Goal: Book appointment/travel/reservation

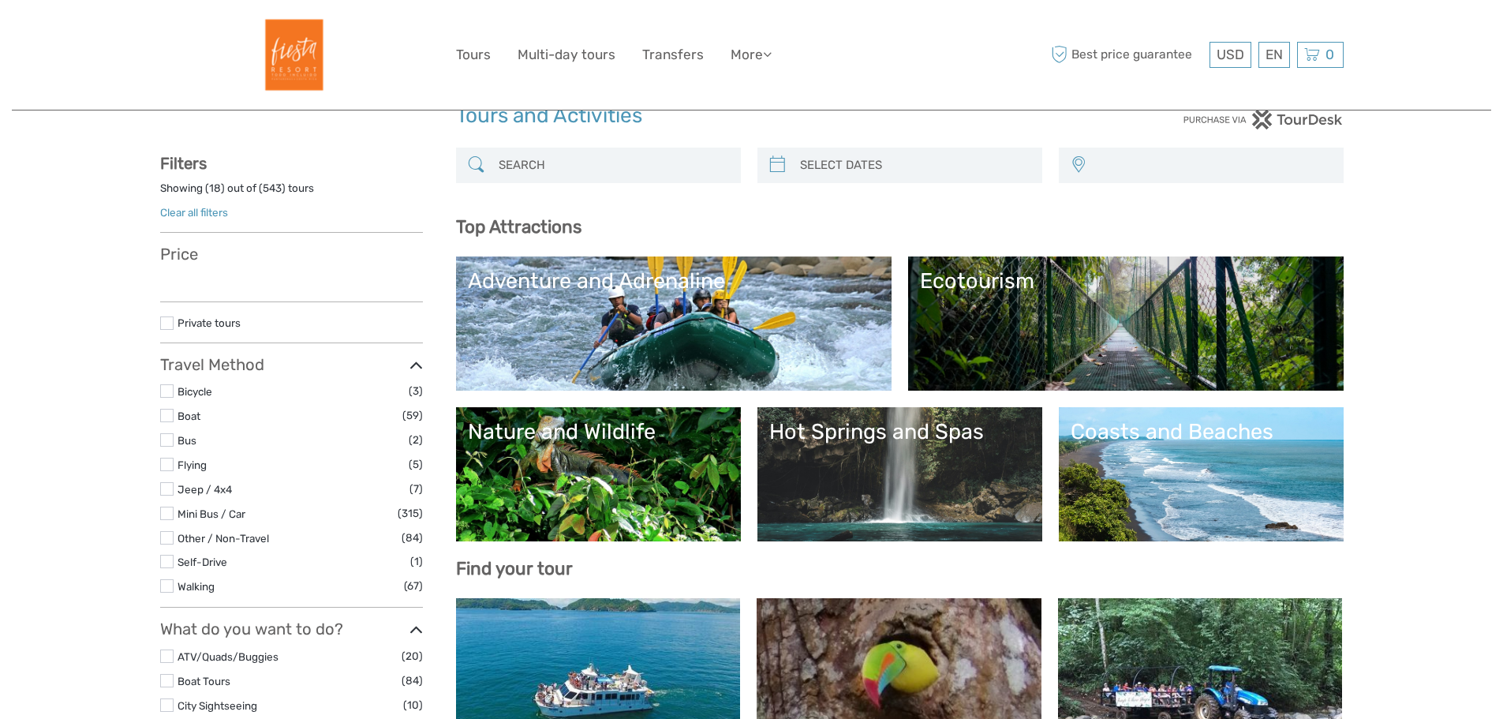
scroll to position [158, 0]
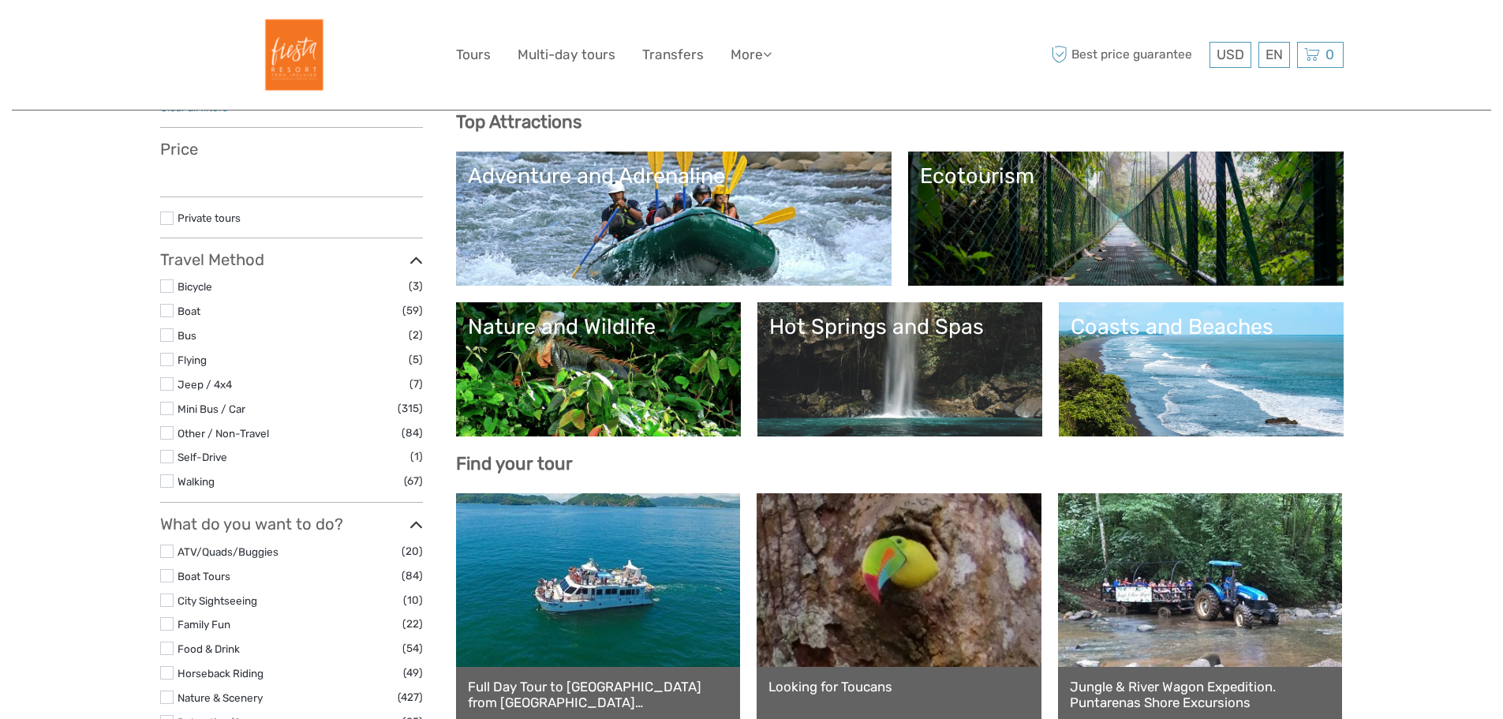
select select
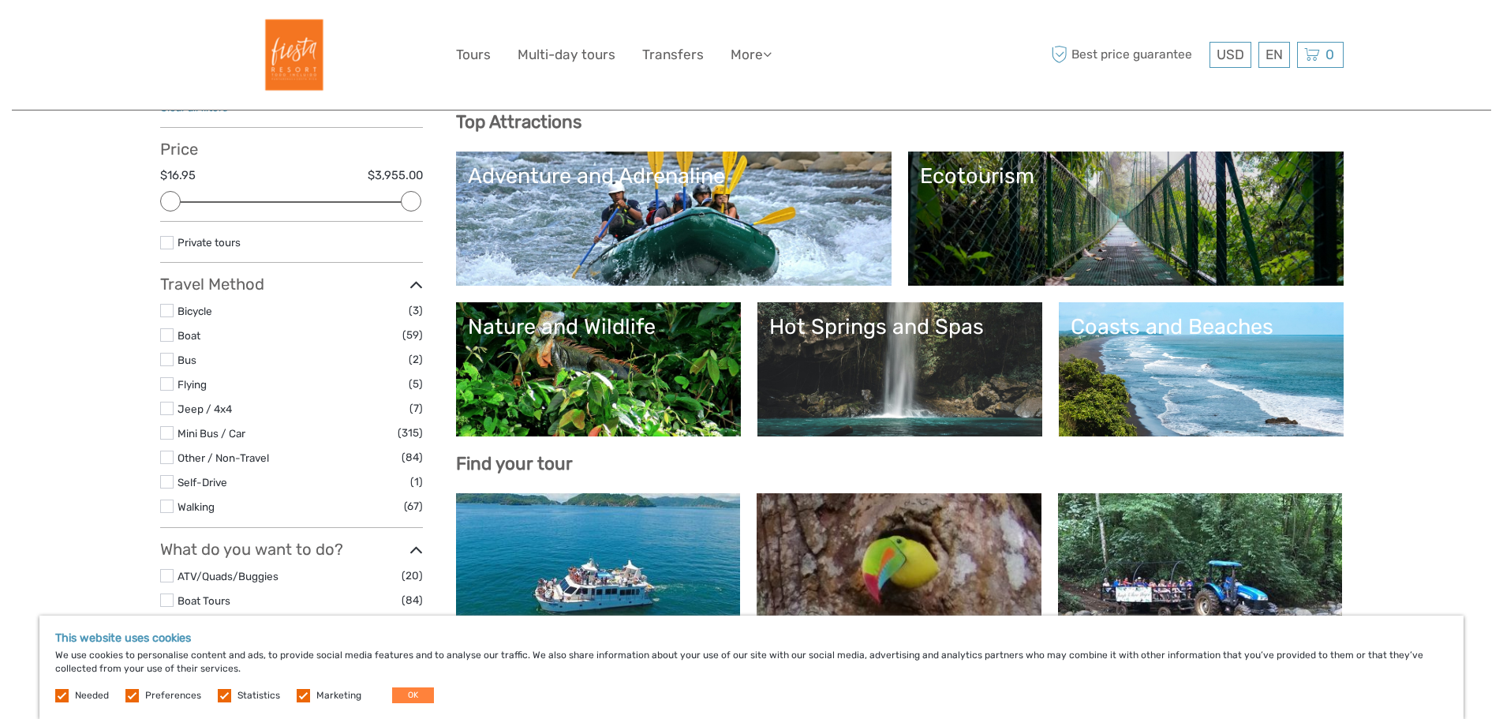
scroll to position [0, 0]
drag, startPoint x: 406, startPoint y: 204, endPoint x: 260, endPoint y: 204, distance: 146.0
click at [260, 204] on div at bounding box center [266, 201] width 21 height 21
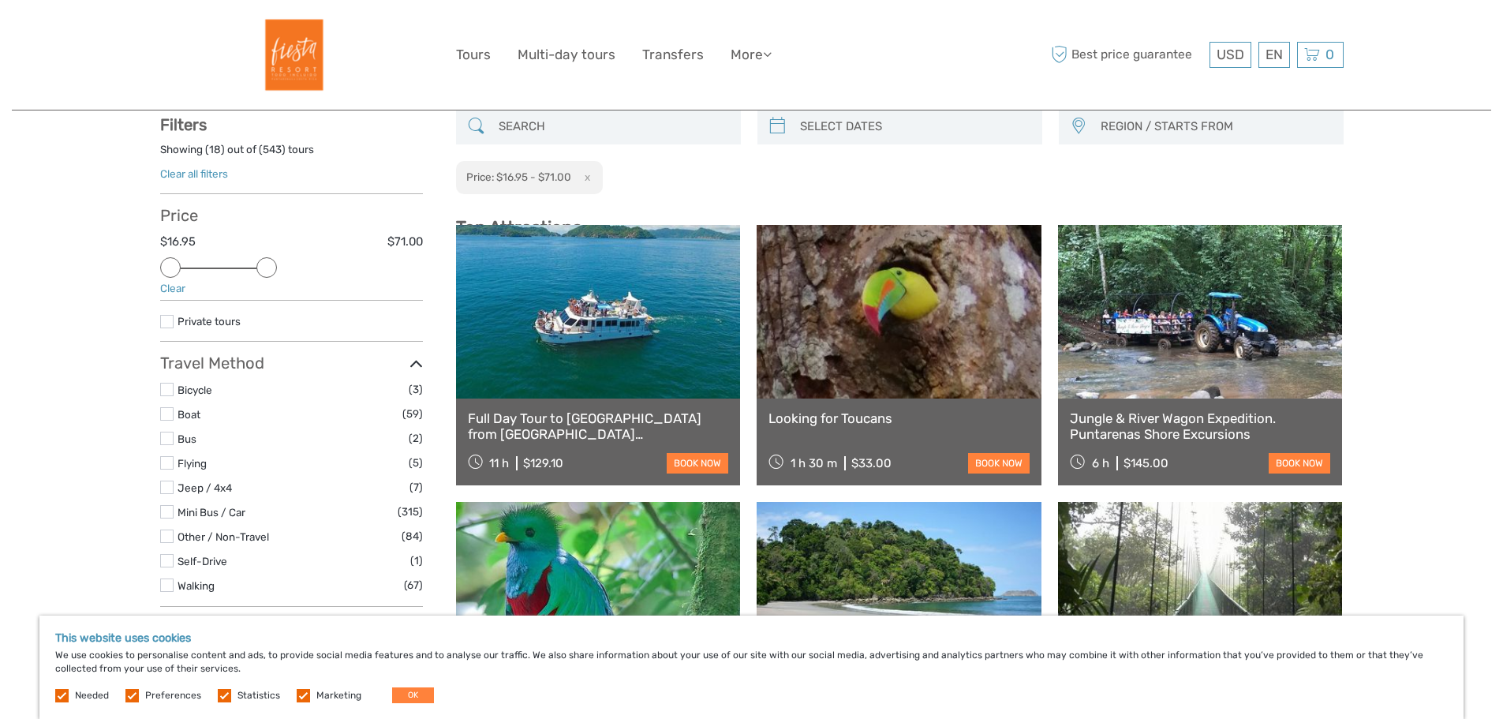
scroll to position [90, 0]
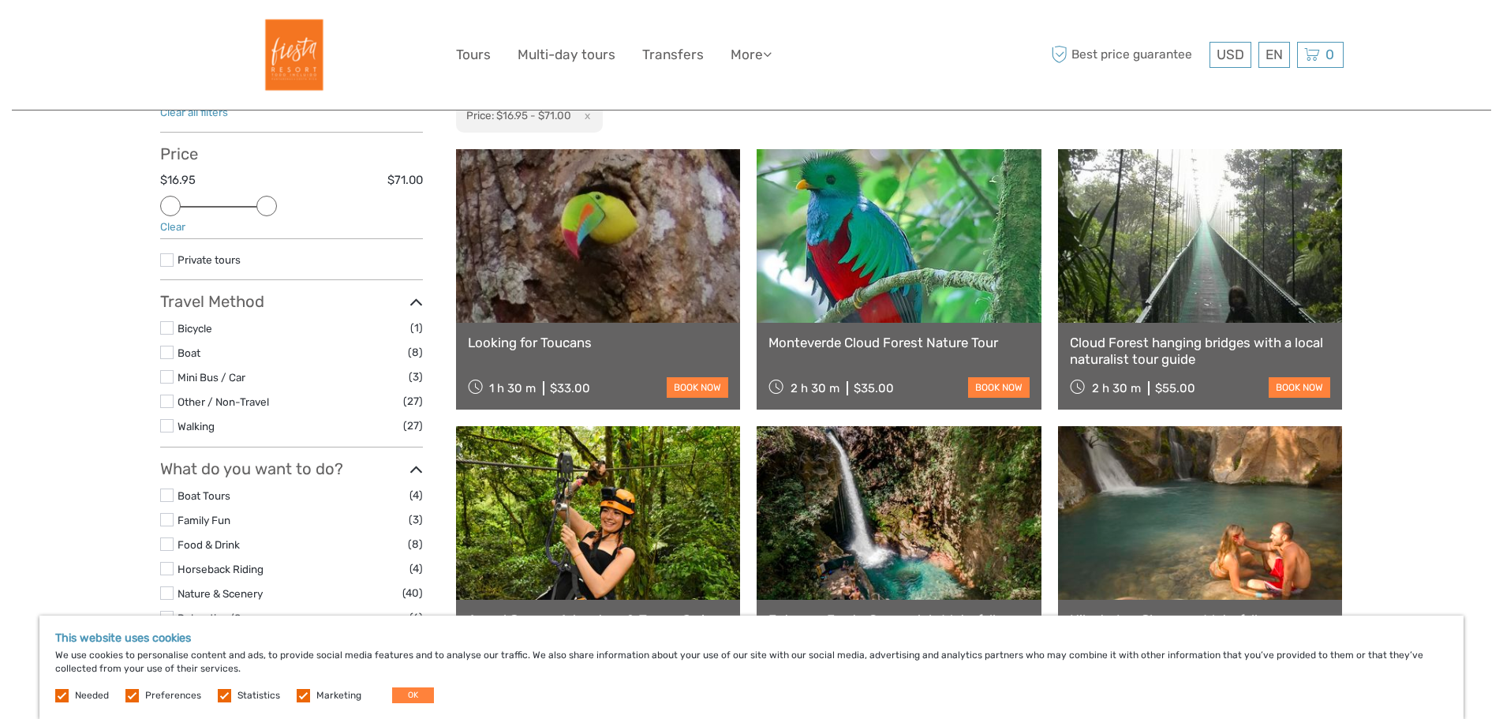
scroll to position [90, 0]
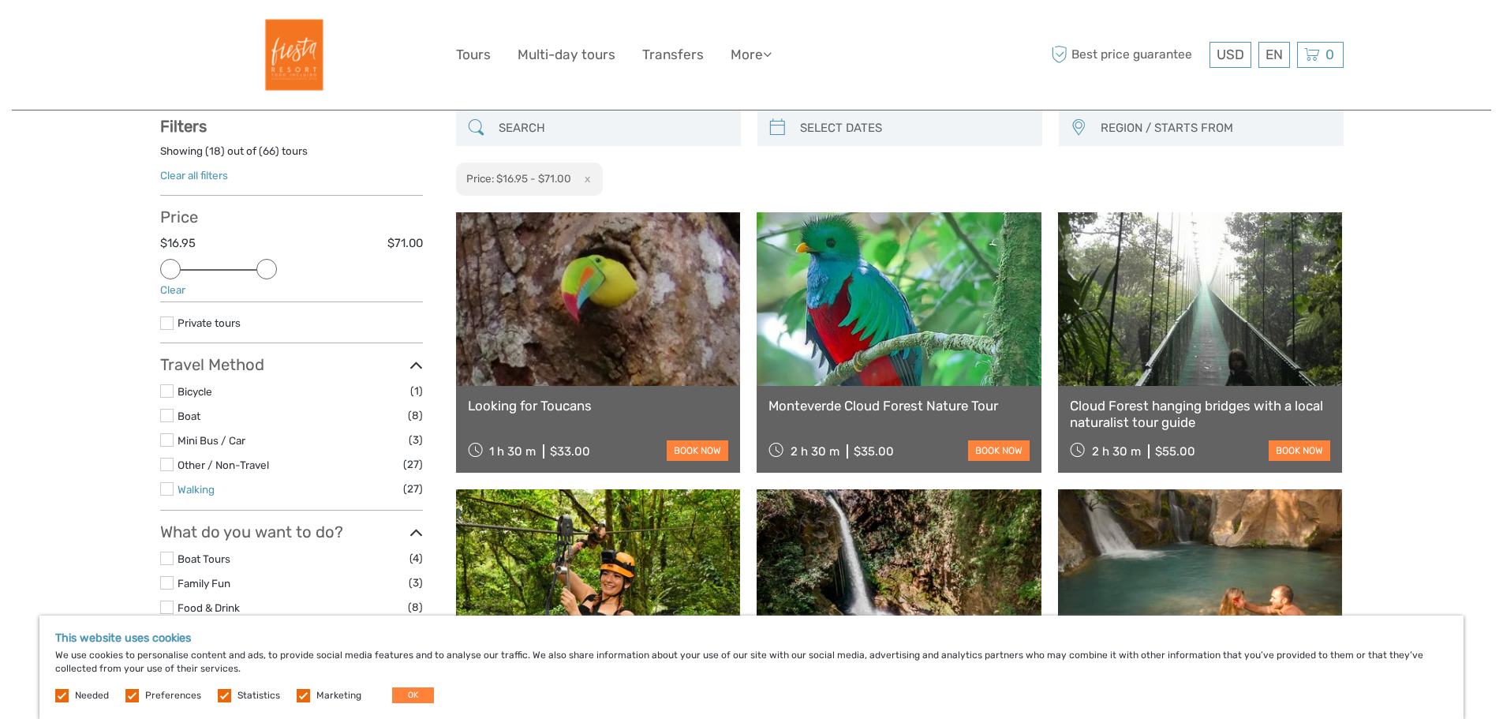
click at [193, 492] on link "Walking" at bounding box center [196, 489] width 37 height 13
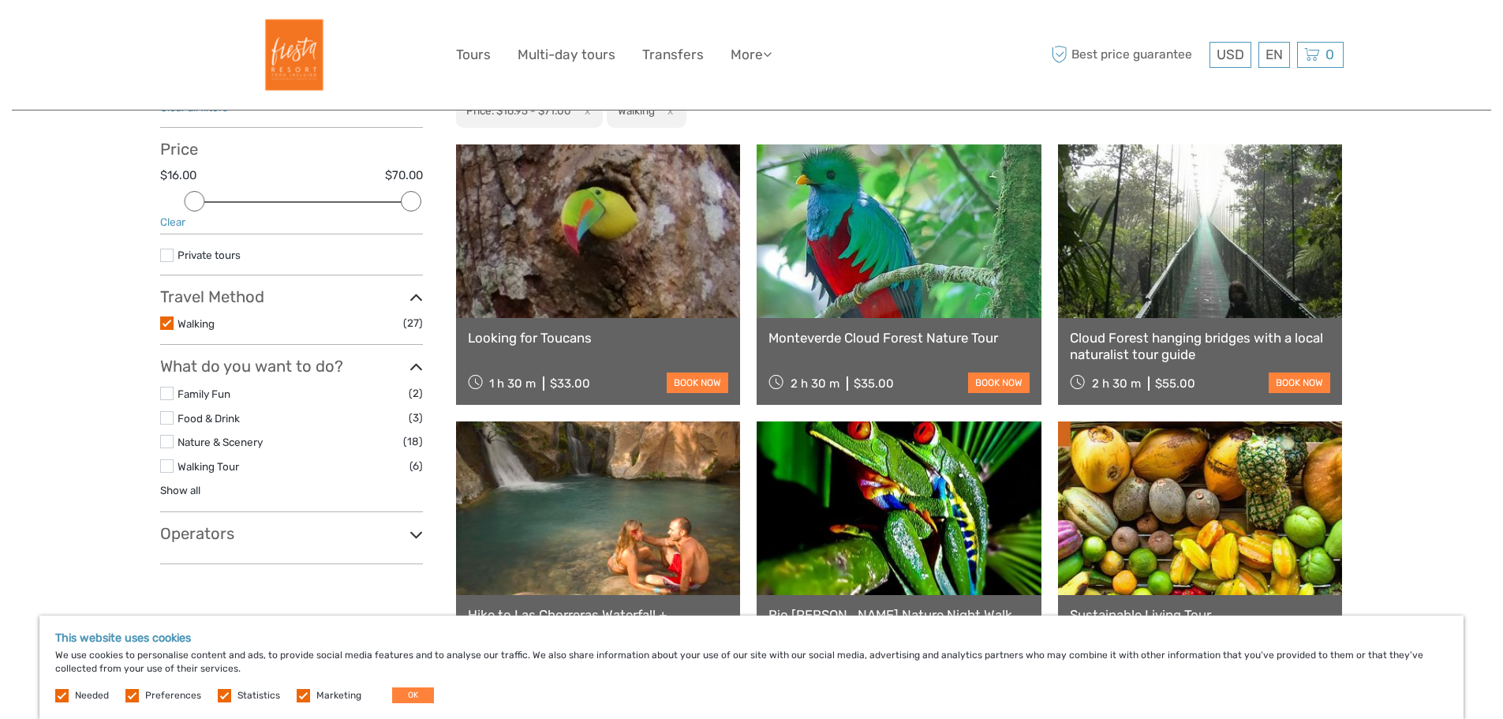
scroll to position [79, 0]
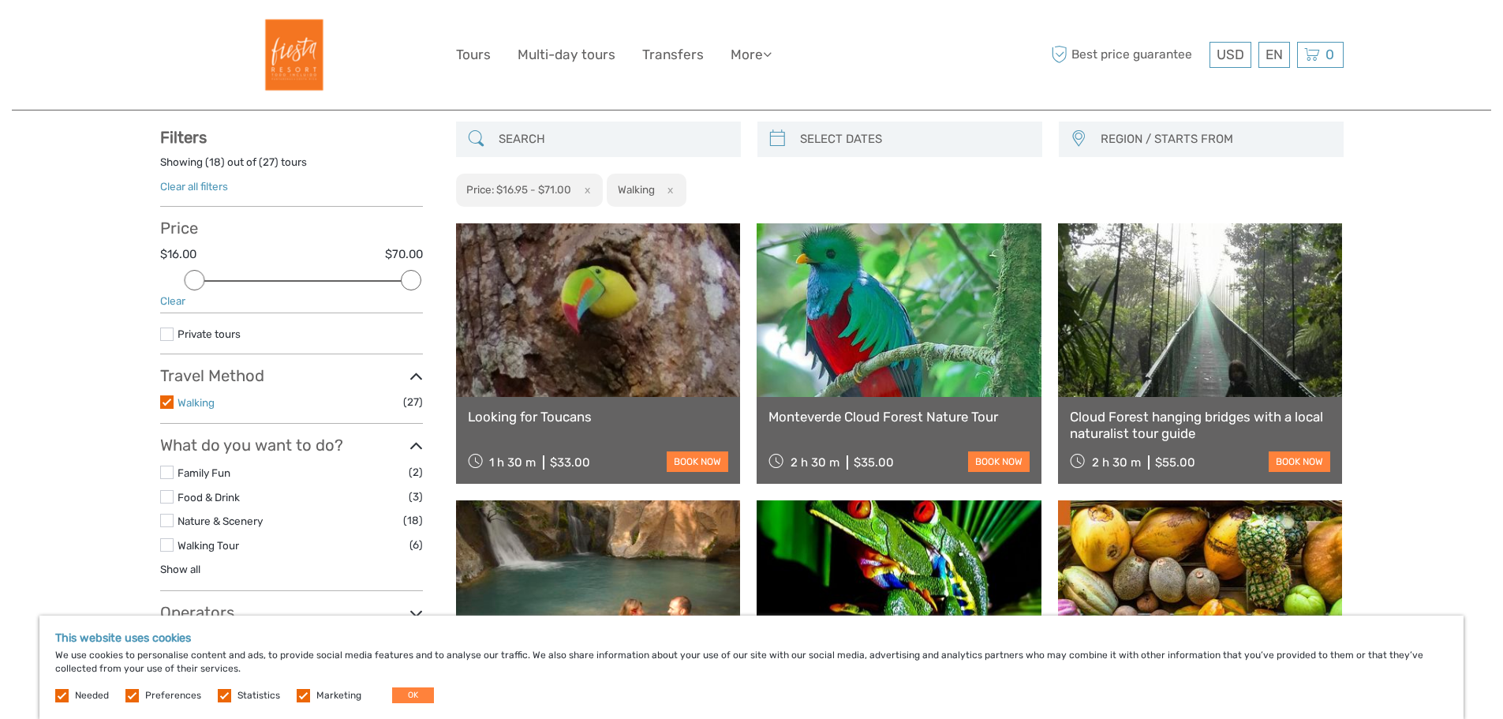
drag, startPoint x: 197, startPoint y: 402, endPoint x: 220, endPoint y: 406, distance: 23.9
click at [197, 402] on link "Walking" at bounding box center [196, 402] width 37 height 13
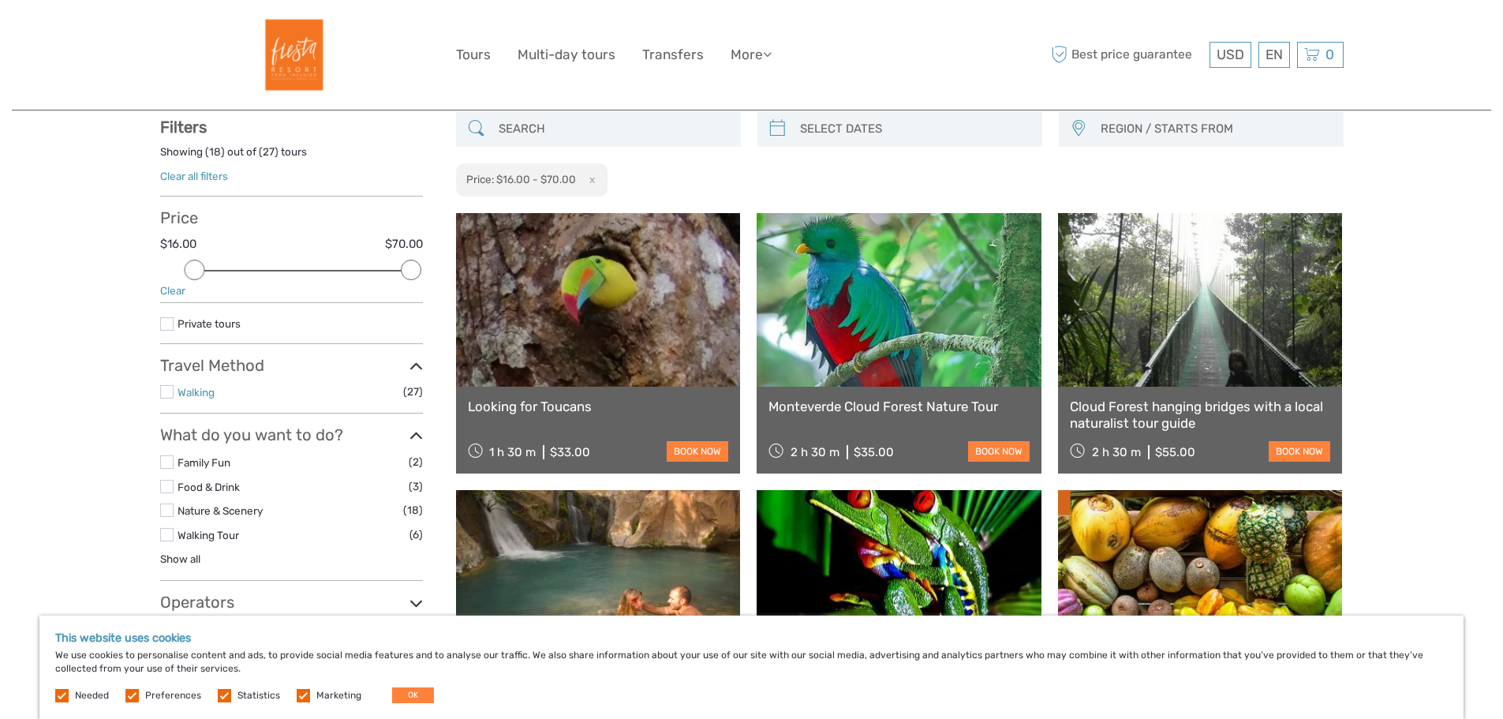
scroll to position [90, 0]
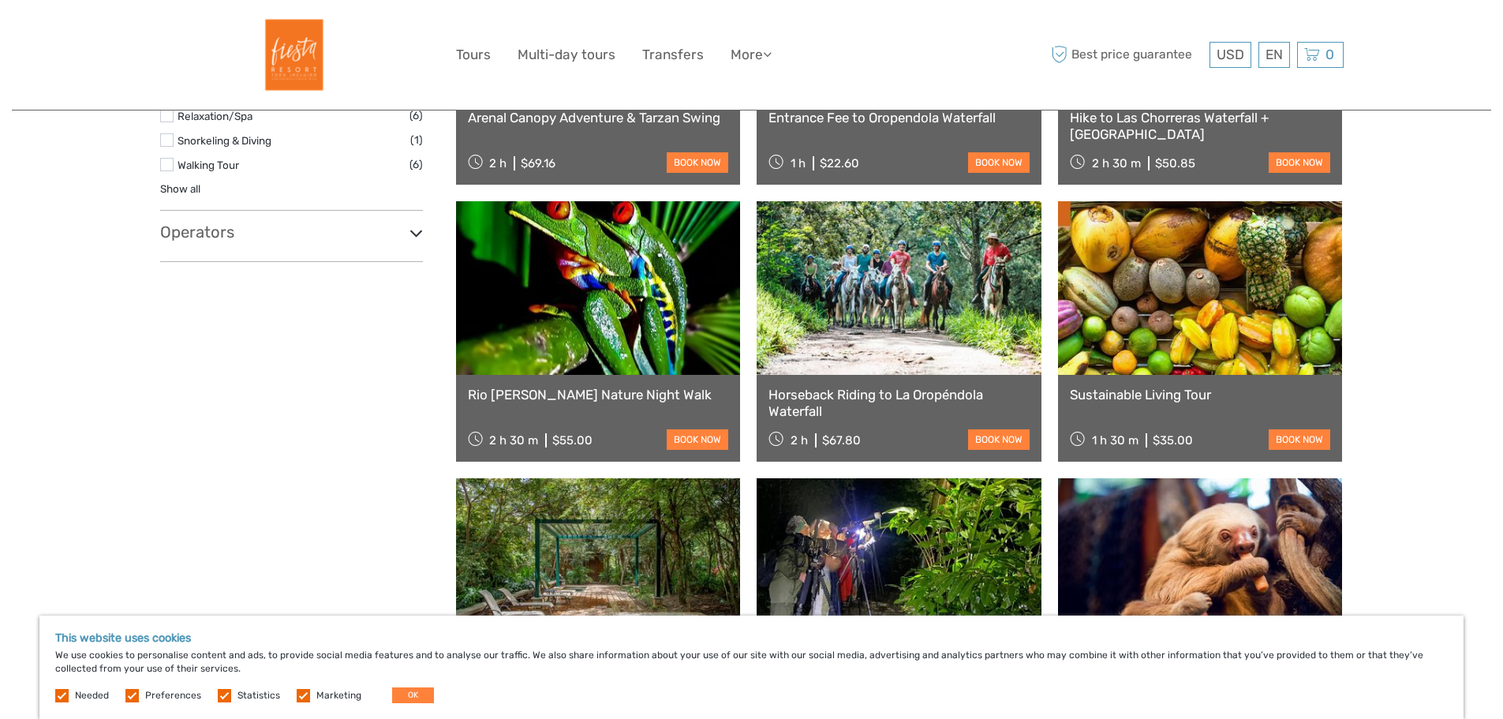
scroll to position [800, 0]
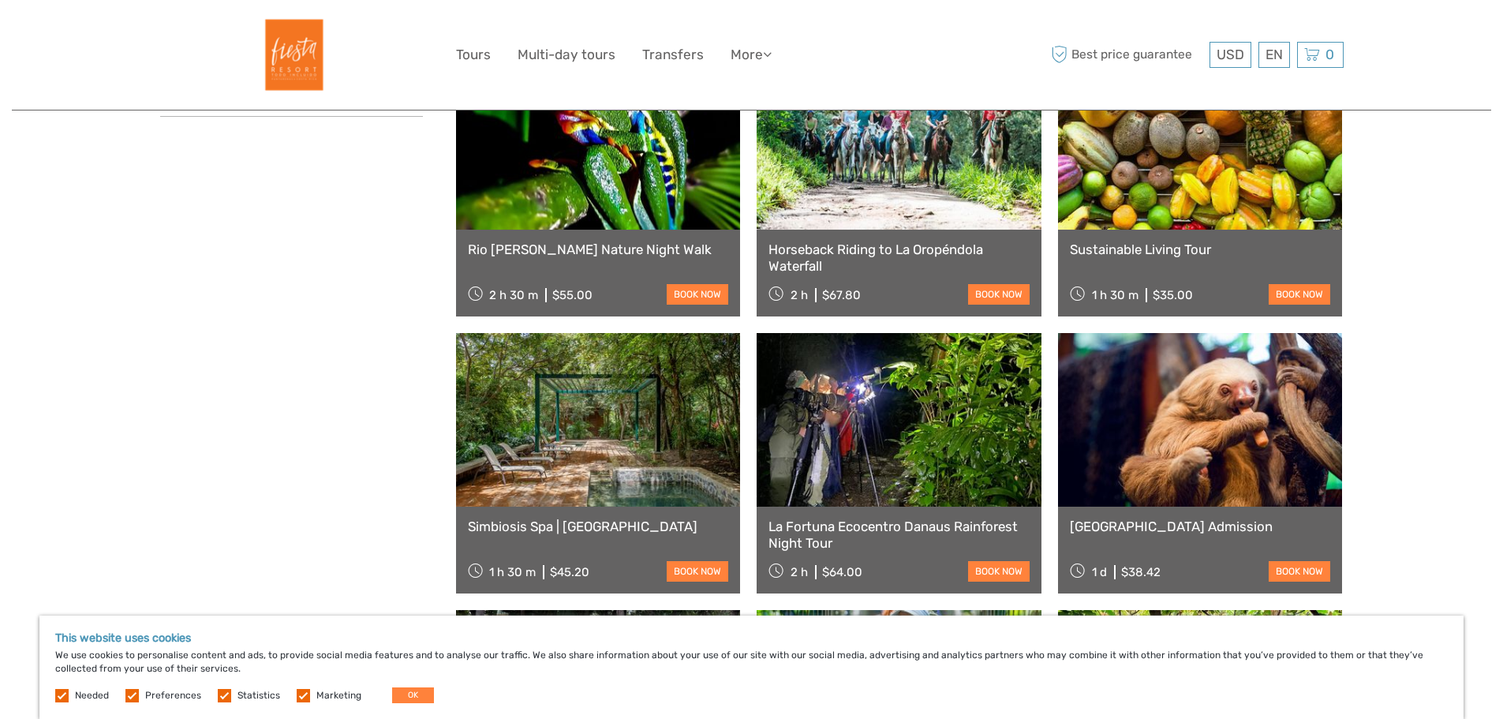
click at [543, 528] on link "Simbiosis Spa | Hot Springs" at bounding box center [598, 527] width 261 height 16
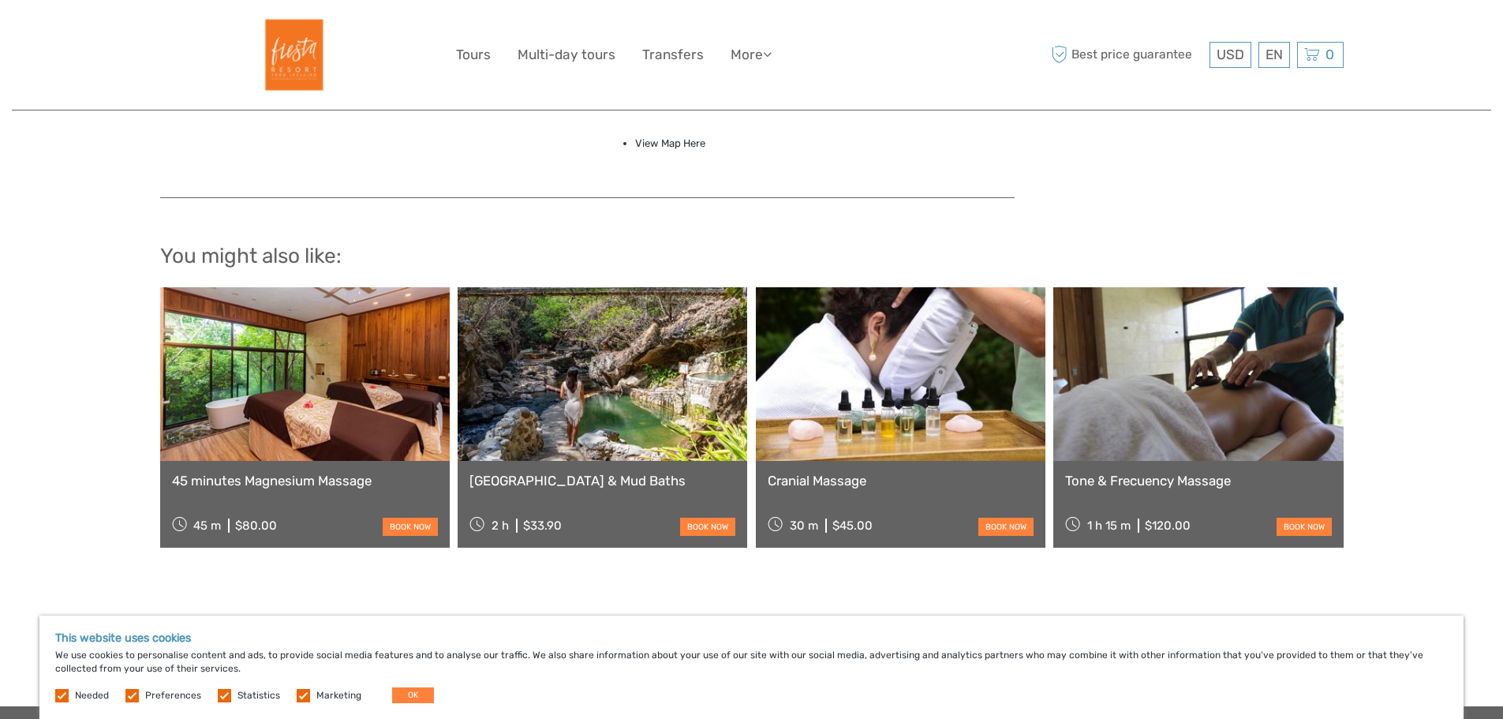
scroll to position [1499, 0]
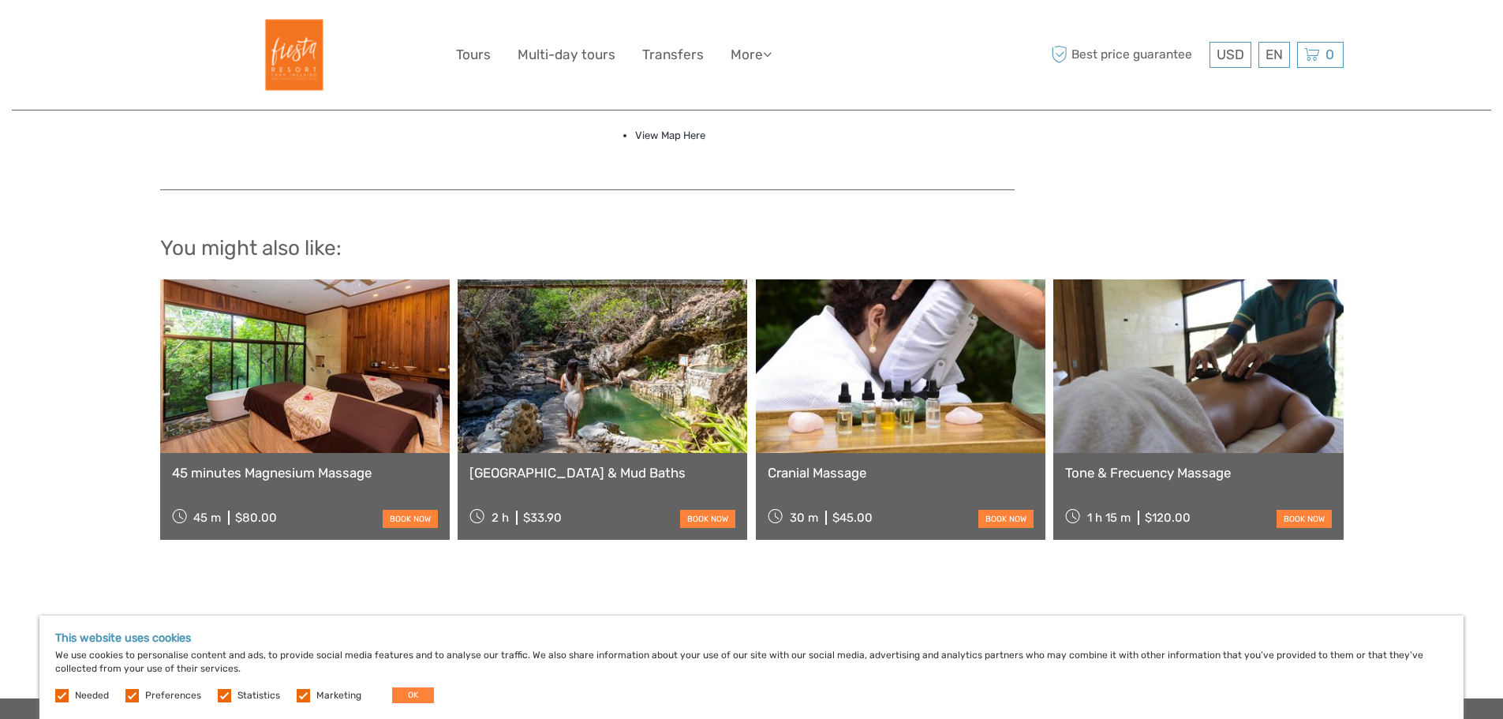
click at [836, 474] on link "Cranial Massage" at bounding box center [901, 473] width 266 height 16
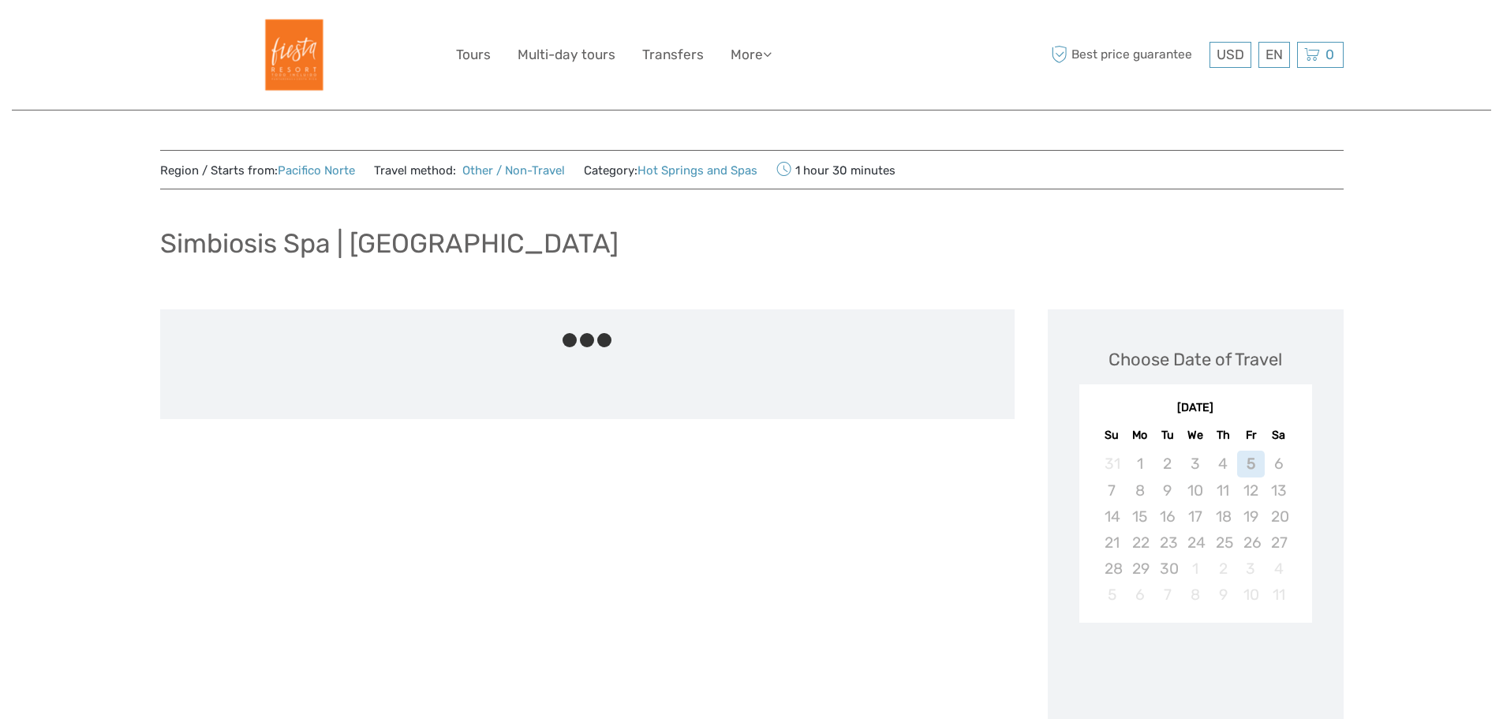
scroll to position [1499, 0]
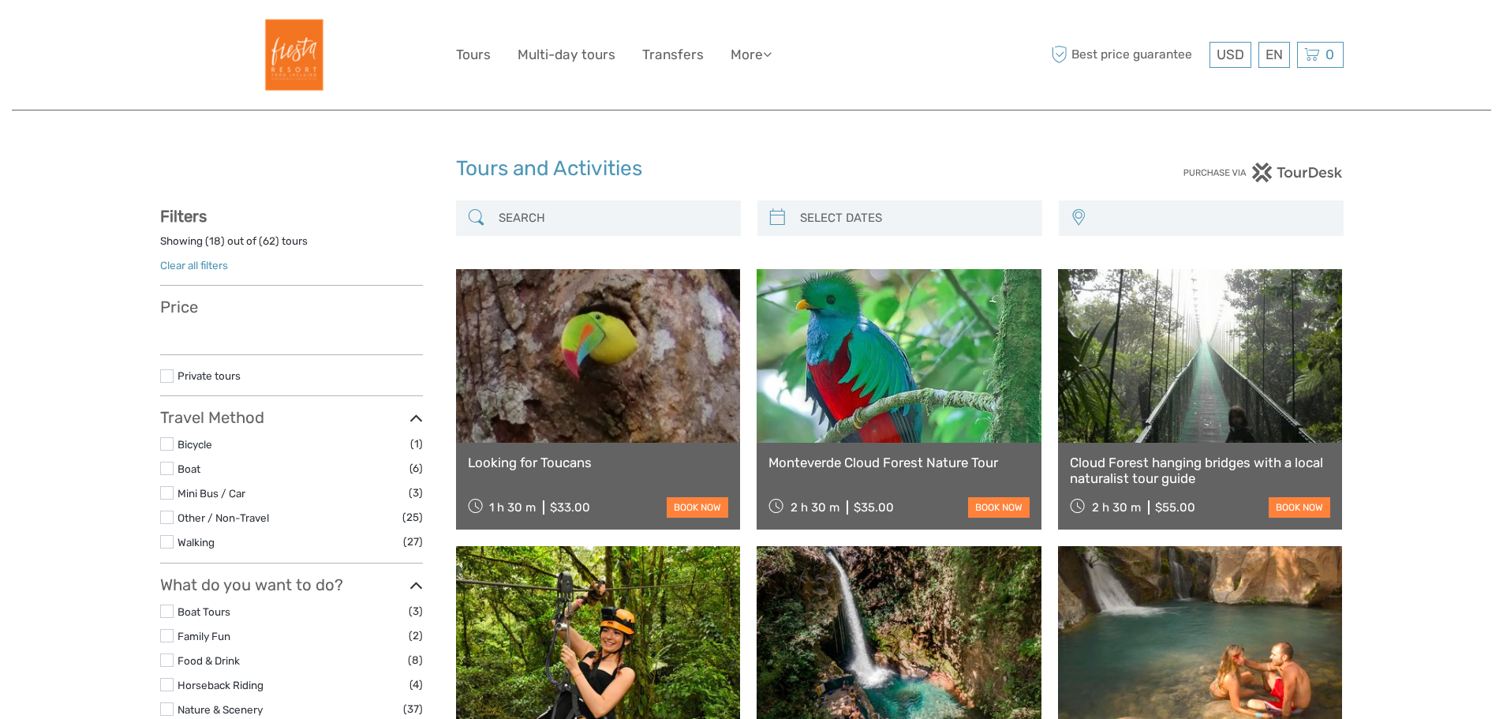
select select
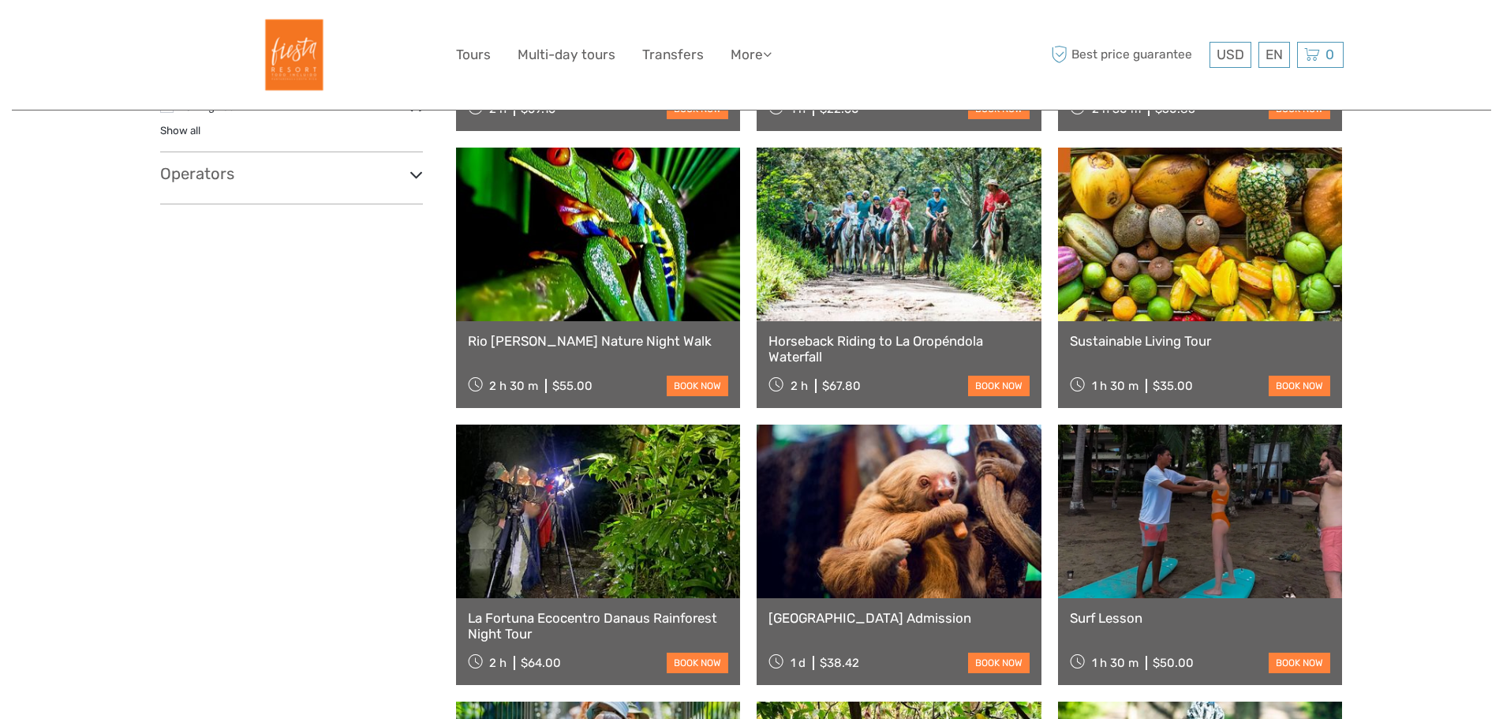
select select
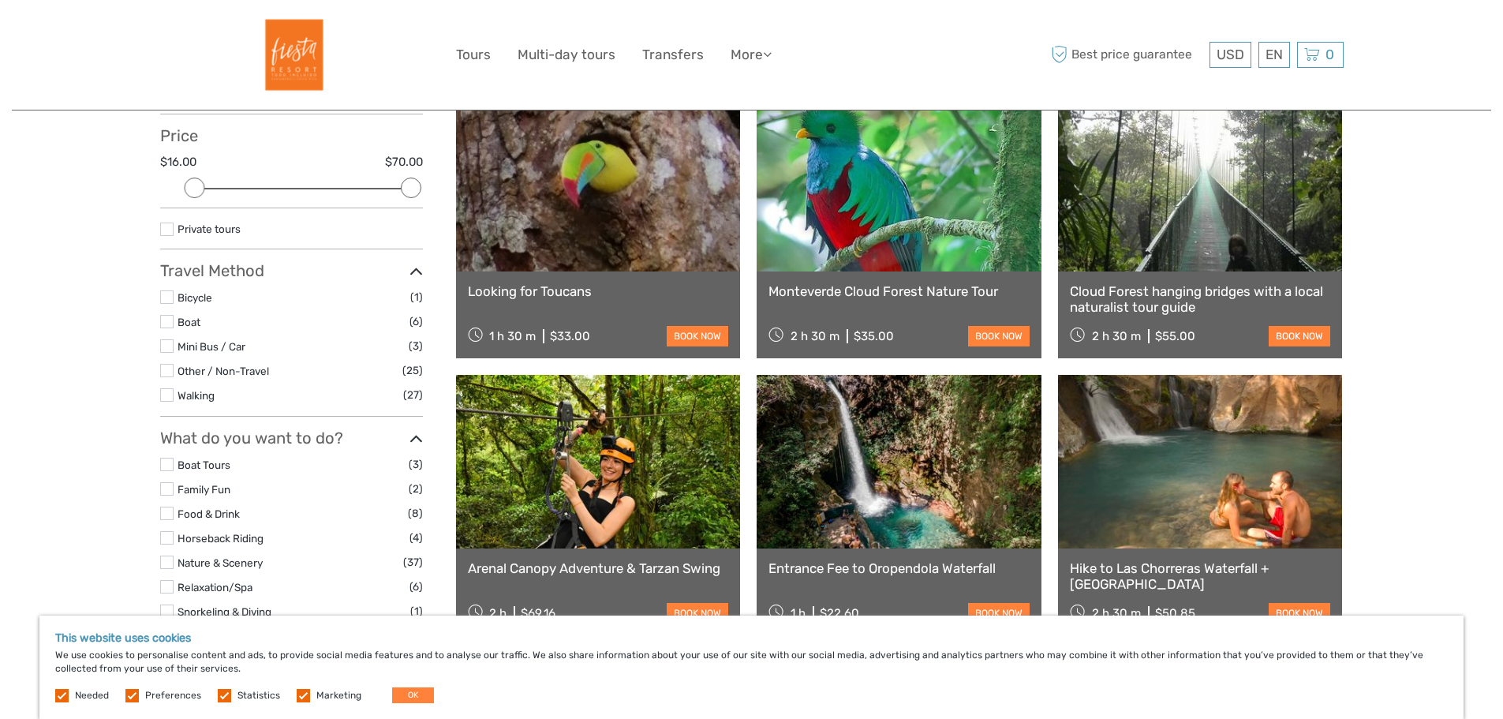
scroll to position [156, 0]
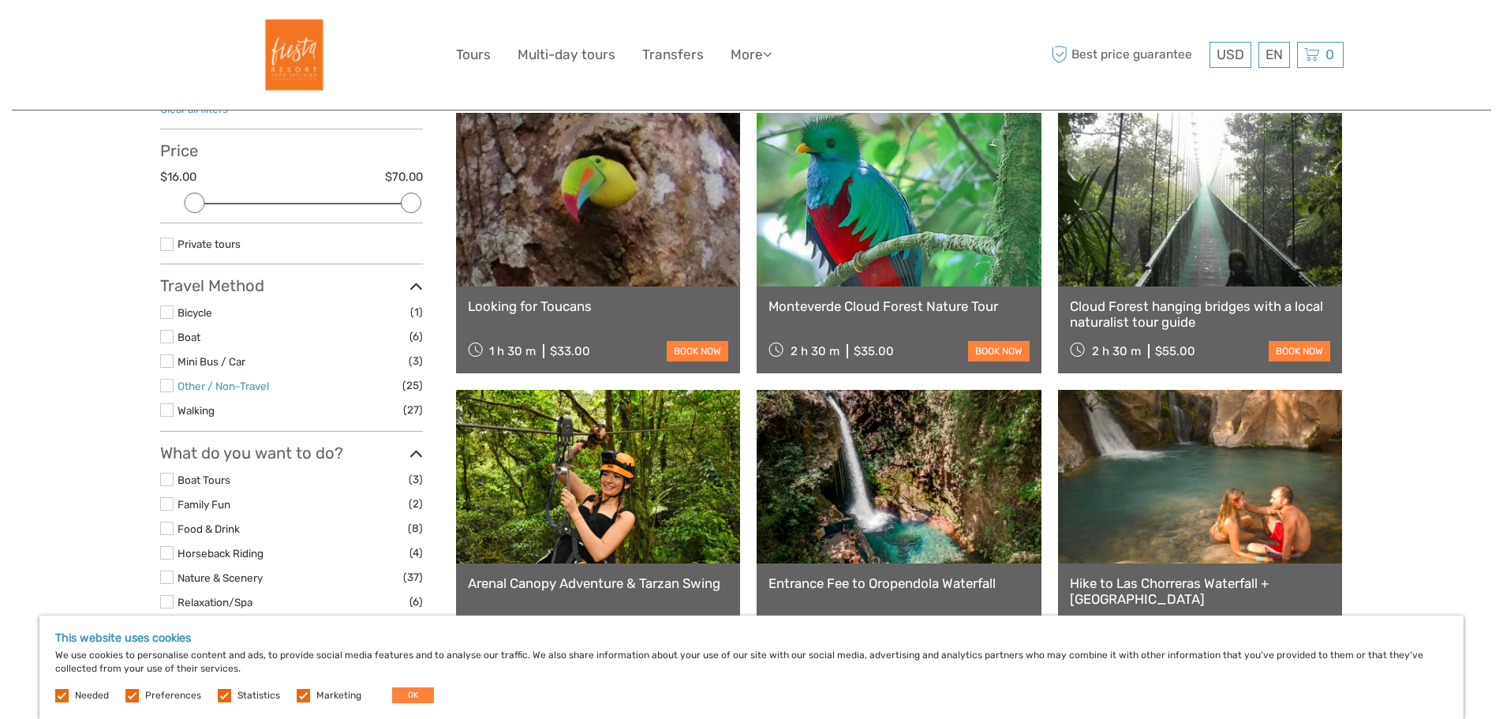
click at [212, 384] on link "Other / Non-Travel" at bounding box center [224, 386] width 92 height 13
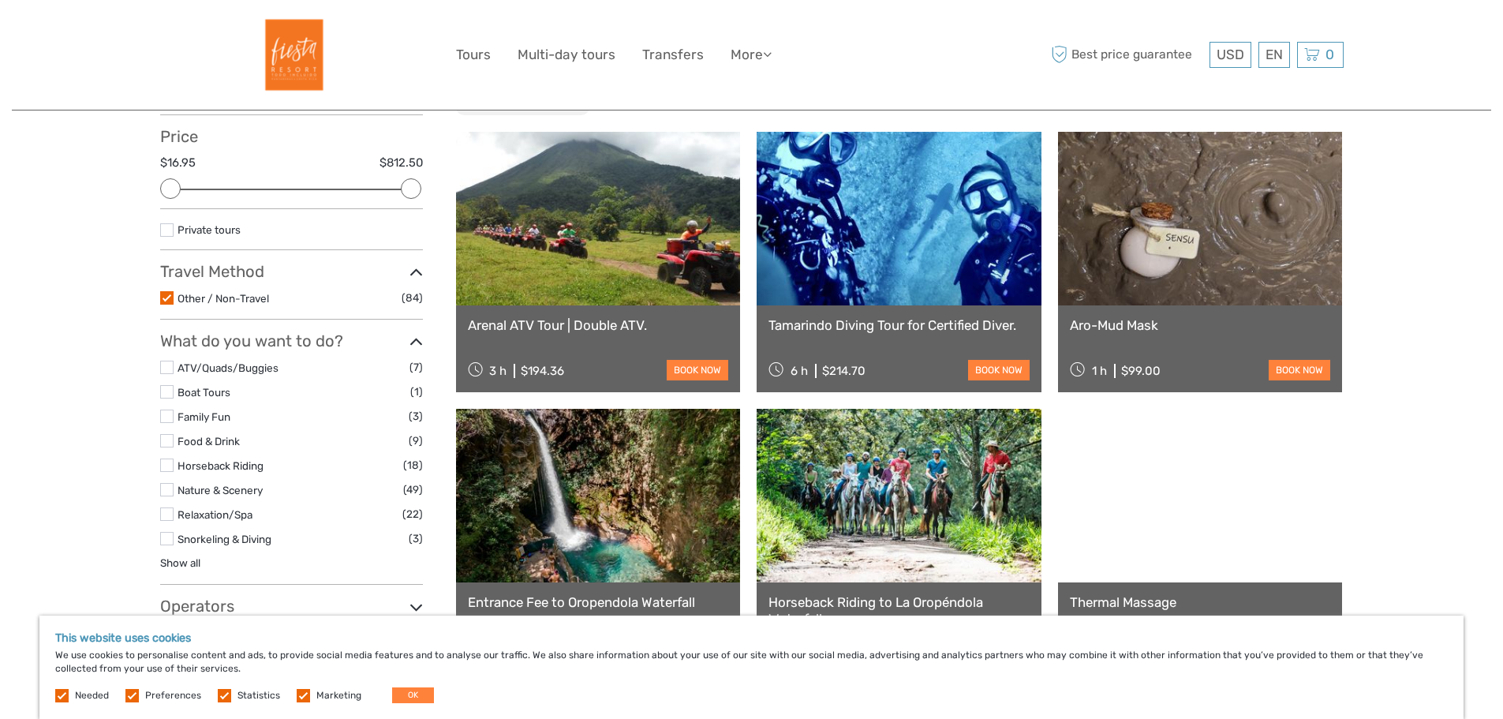
scroll to position [169, 0]
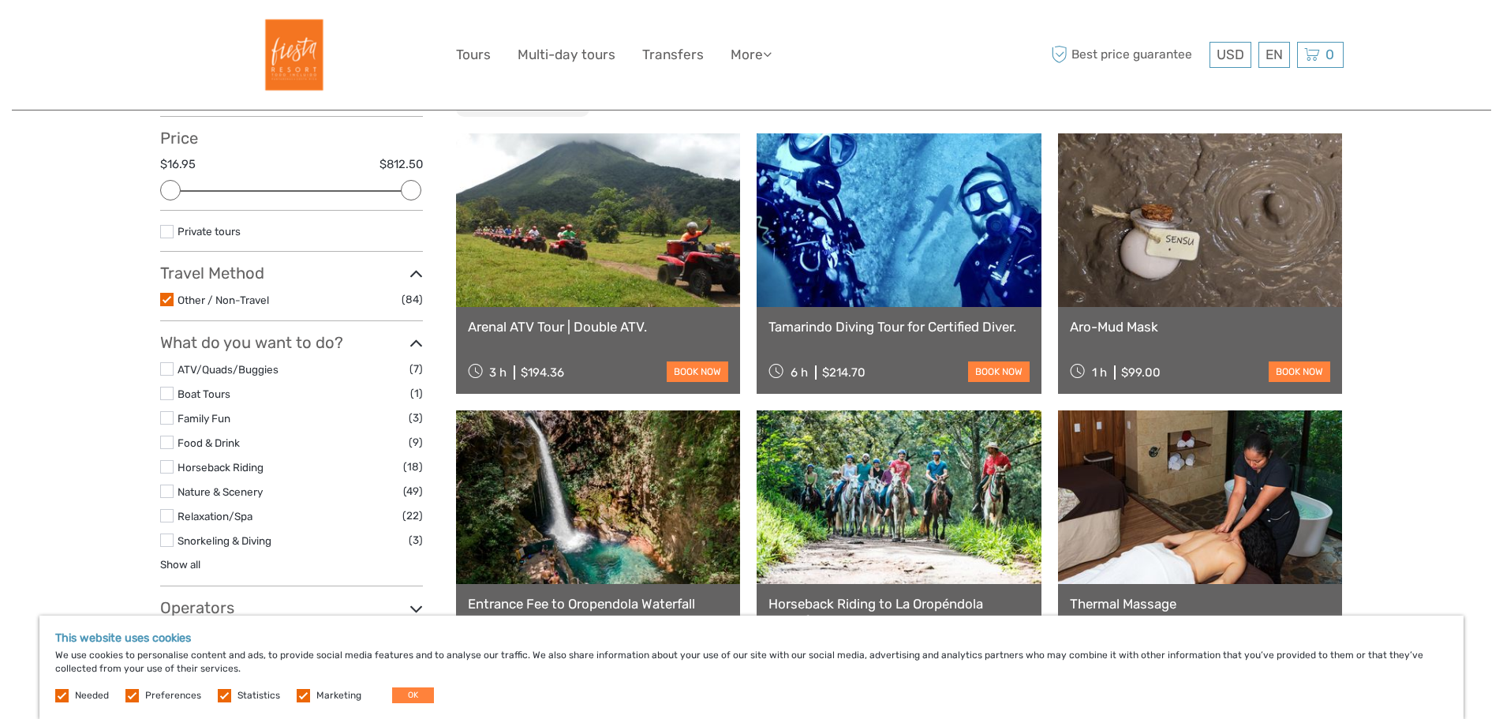
click at [668, 594] on div "Entrance Fee to Oropendola Waterfall 1 h $22.60 book now" at bounding box center [598, 627] width 285 height 87
click at [666, 604] on link "Entrance Fee to Oropendola Waterfall" at bounding box center [598, 604] width 261 height 16
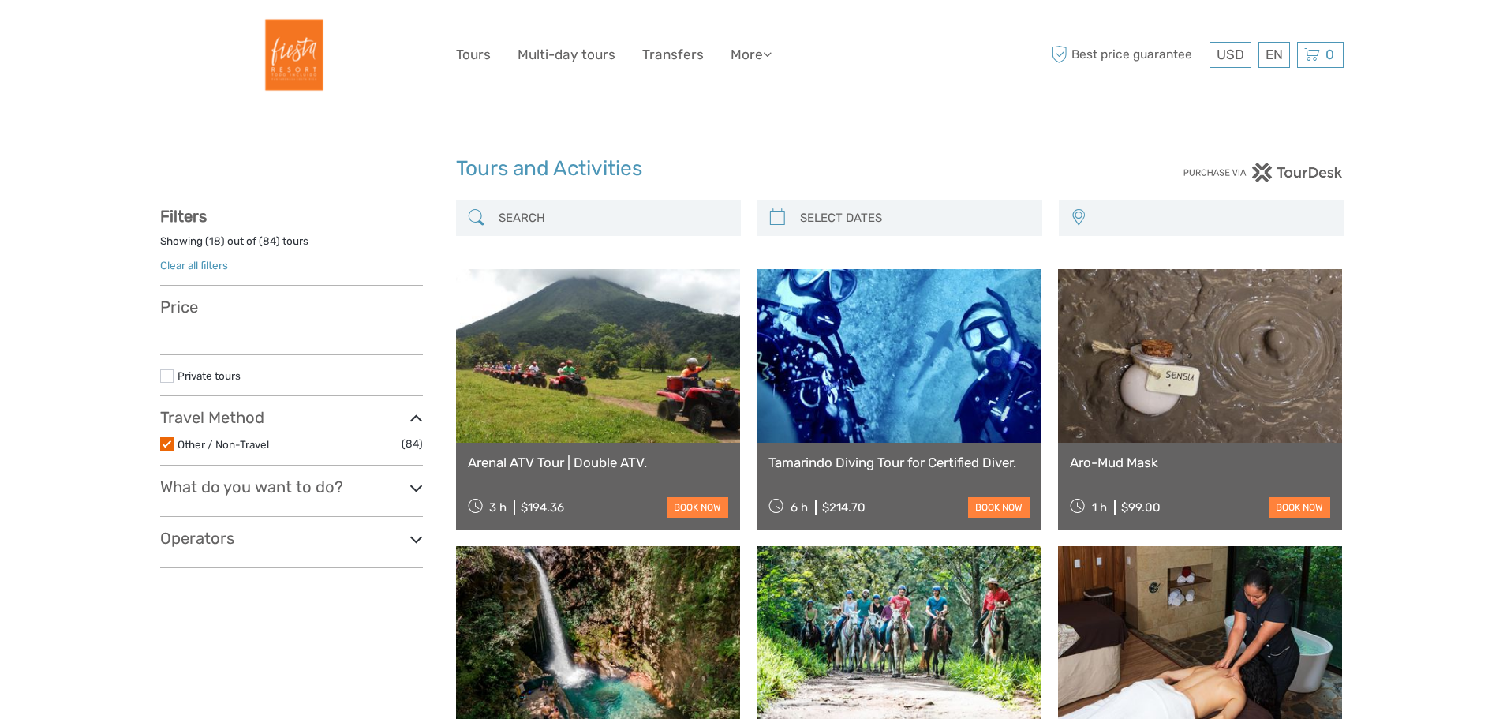
select select
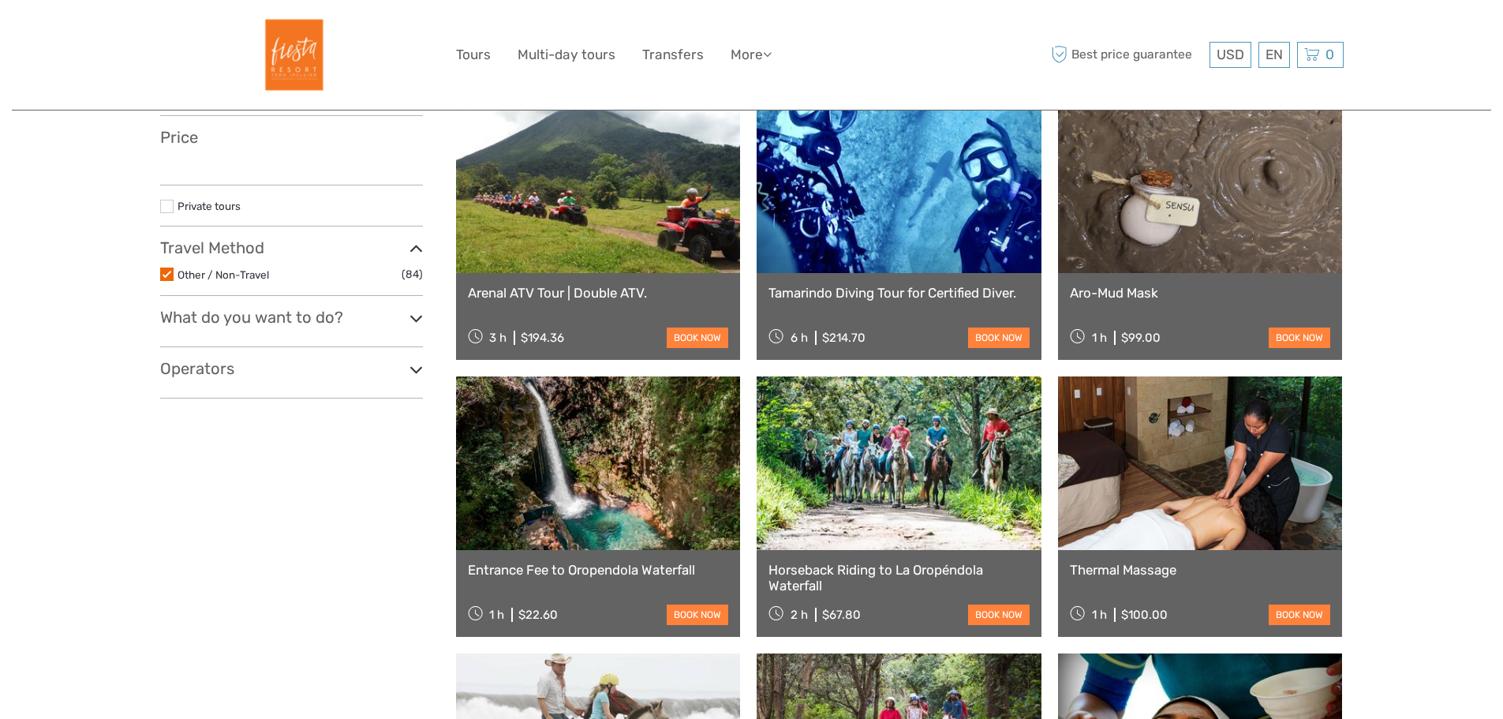
select select
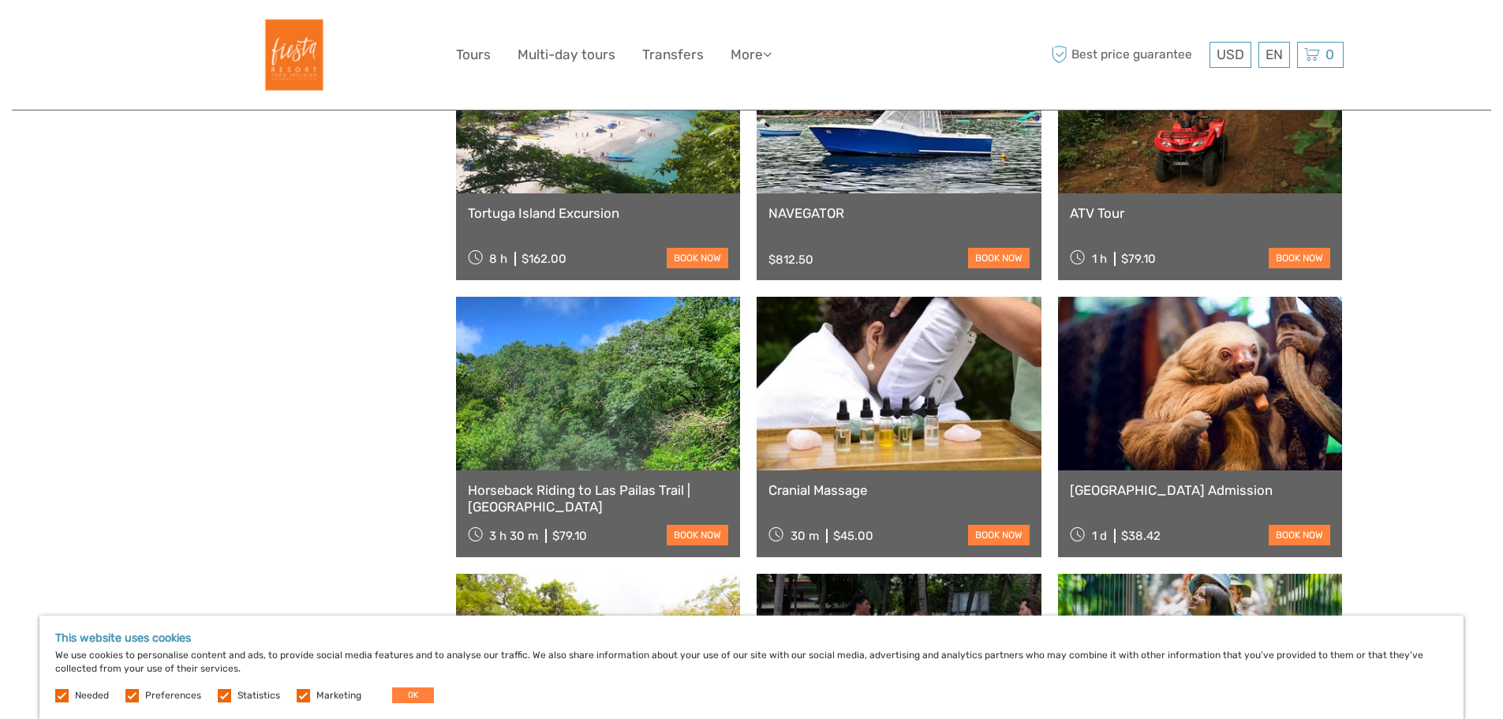
scroll to position [1354, 0]
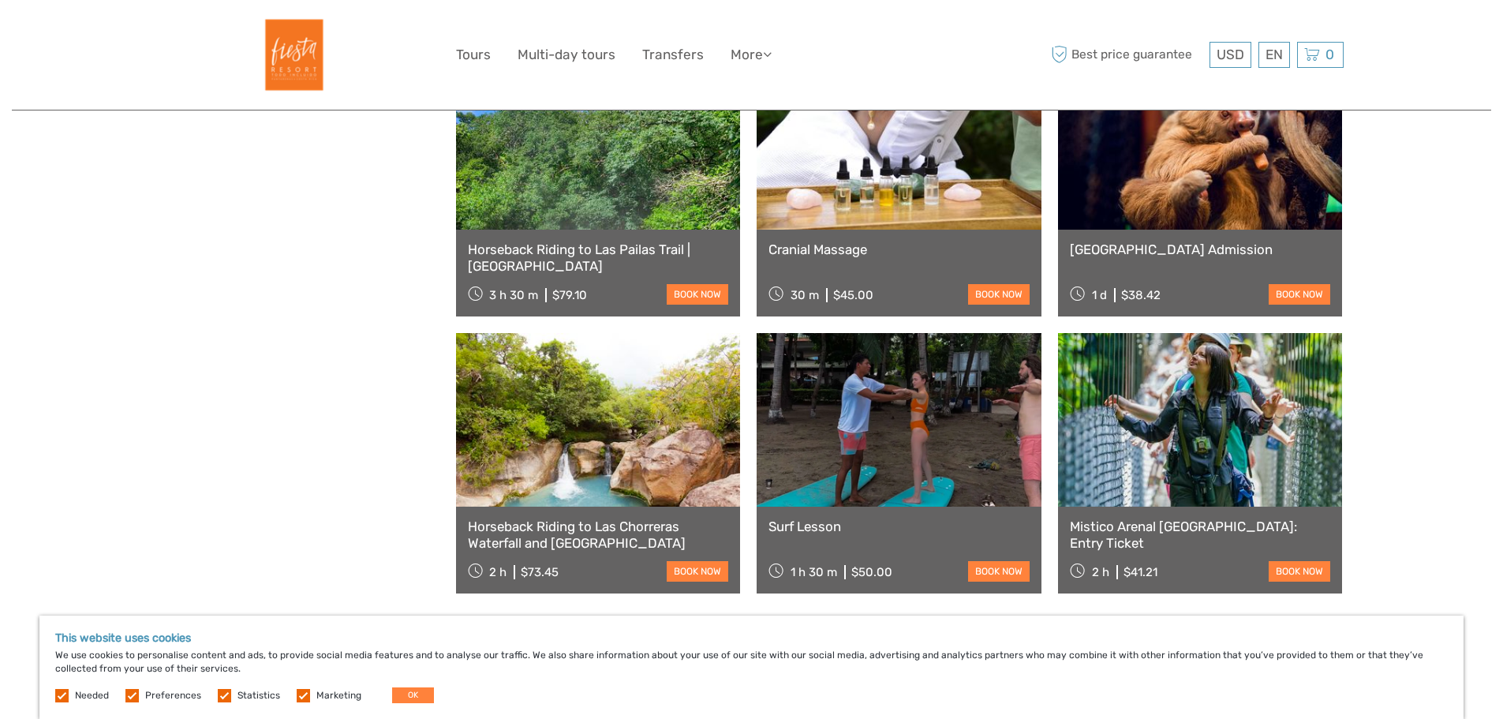
scroll to position [90, 0]
